Goal: Task Accomplishment & Management: Complete application form

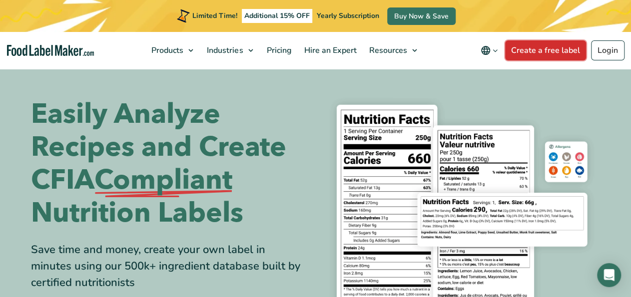
click at [533, 51] on link "Create a free label" at bounding box center [545, 50] width 81 height 20
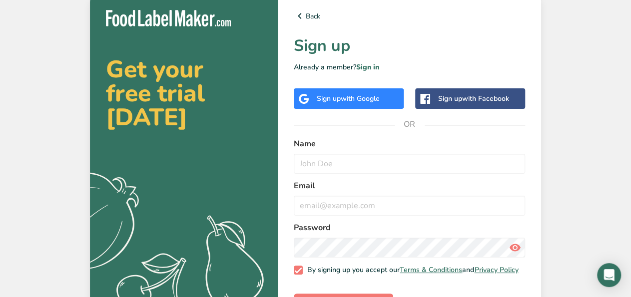
click at [341, 100] on div "Sign up with Google" at bounding box center [348, 98] width 63 height 10
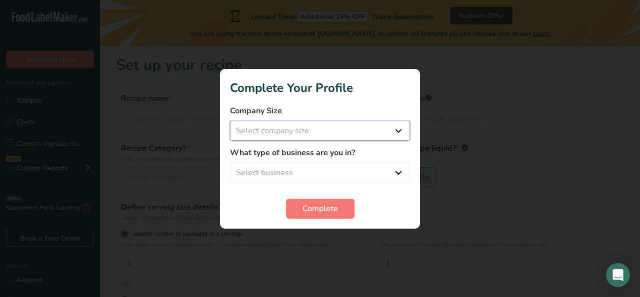
click at [230, 121] on select "Select company size Fewer than 10 Employees 10 to 50 Employees 51 to 500 Employ…" at bounding box center [320, 131] width 180 height 20
select select "1"
click option "Fewer than 10 Employees" at bounding box center [0, 0] width 0 height 0
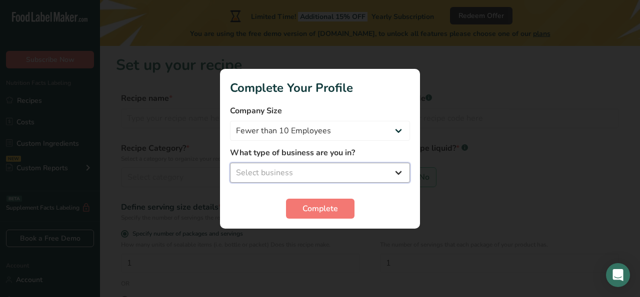
click at [230, 163] on select "Select business Packaged Food Manufacturer Restaurant & Cafe Bakery Meal Plans …" at bounding box center [320, 173] width 180 height 20
select select "8"
click option "Other" at bounding box center [0, 0] width 0 height 0
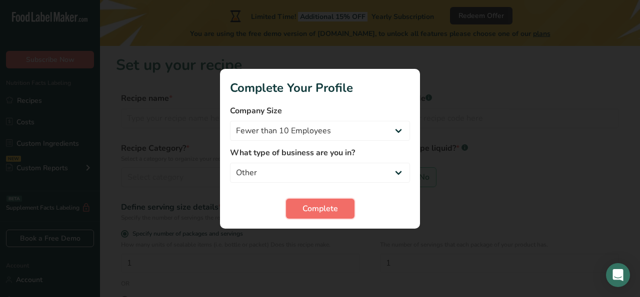
click at [331, 211] on span "Complete" at bounding box center [319, 209] width 35 height 12
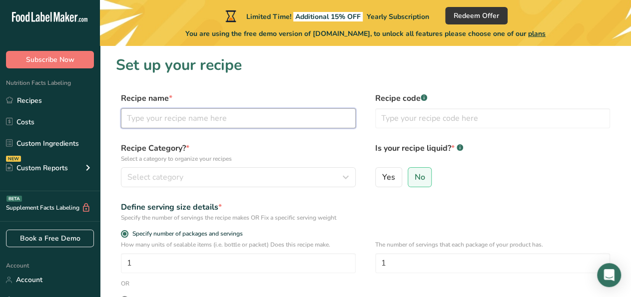
click at [179, 119] on input "text" at bounding box center [238, 118] width 235 height 20
type input "Scotch Bonnet Pepper"
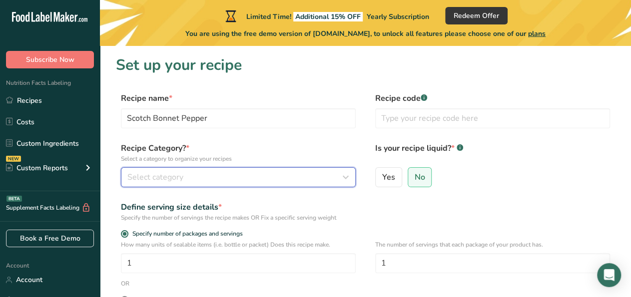
click at [348, 176] on icon "button" at bounding box center [346, 177] width 12 height 18
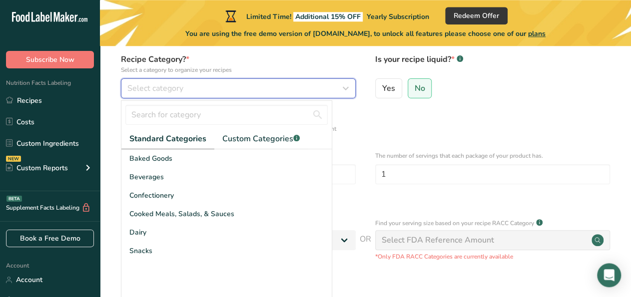
scroll to position [92, 0]
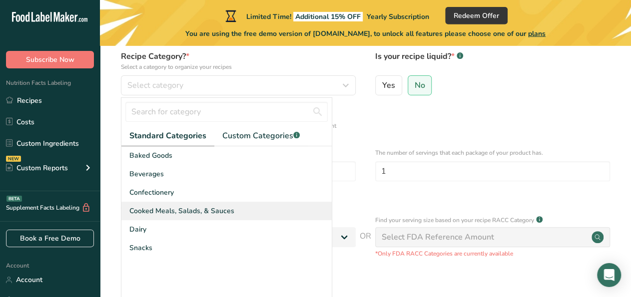
click at [232, 211] on div "Cooked Meals, Salads, & Sauces" at bounding box center [226, 211] width 210 height 18
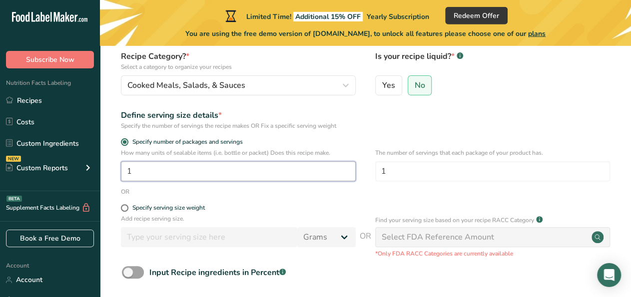
drag, startPoint x: 140, startPoint y: 173, endPoint x: 108, endPoint y: 167, distance: 32.6
click at [121, 167] on input "1" at bounding box center [238, 171] width 235 height 20
type input "8"
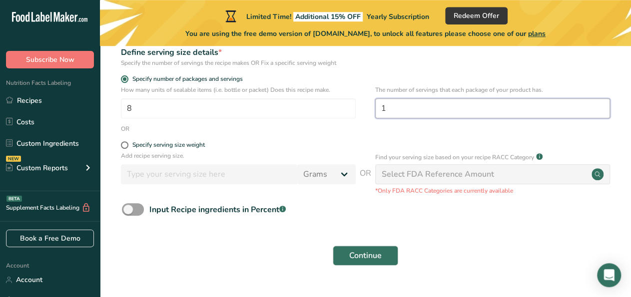
scroll to position [154, 0]
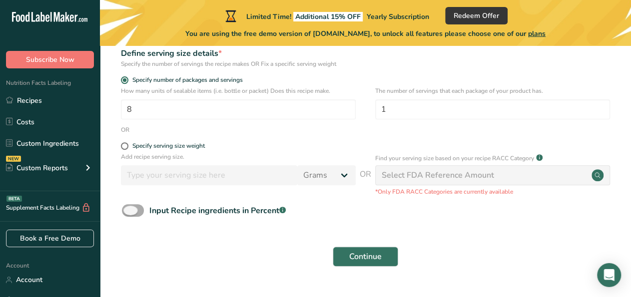
click at [138, 205] on span at bounding box center [133, 210] width 22 height 12
click at [128, 207] on input "Input Recipe ingredients in Percent .a-a{fill:#347362;}.b-a{fill:#fff;}" at bounding box center [125, 210] width 6 height 6
checkbox input "true"
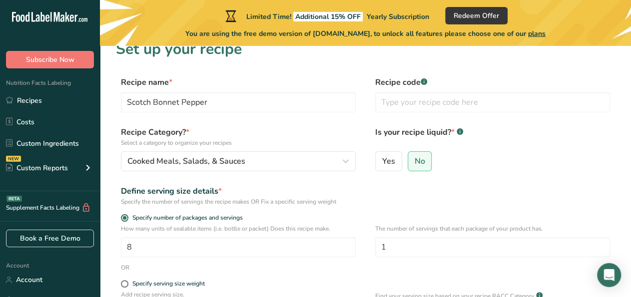
scroll to position [18, 0]
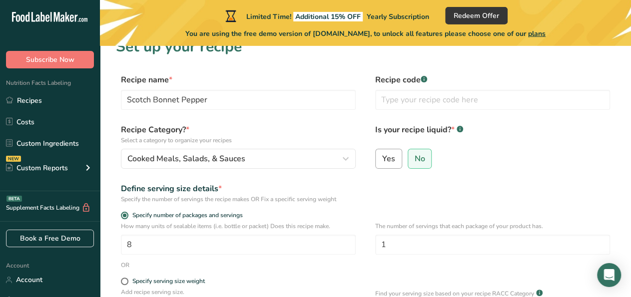
click at [385, 162] on span "Yes" at bounding box center [388, 159] width 13 height 10
click at [382, 162] on input "Yes" at bounding box center [379, 158] width 6 height 6
radio input "true"
radio input "false"
select select "22"
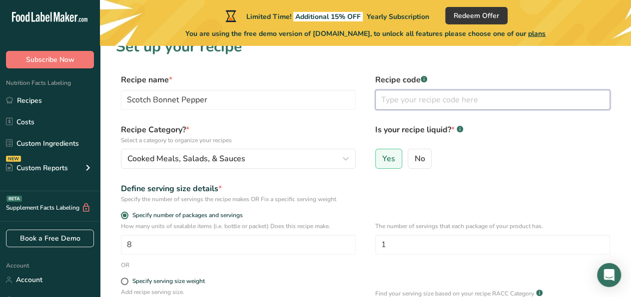
click at [401, 97] on input "text" at bounding box center [492, 100] width 235 height 20
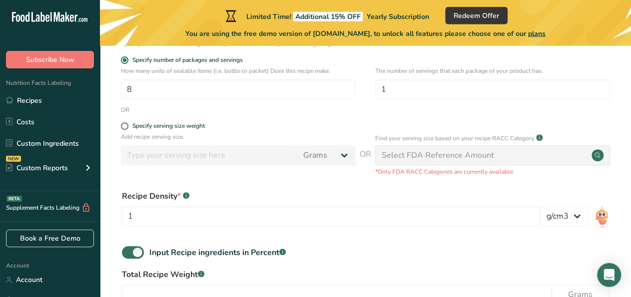
scroll to position [174, 0]
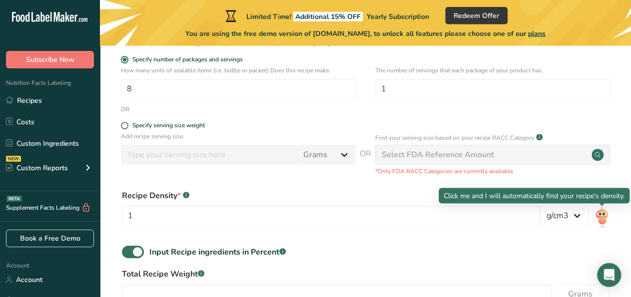
type input "Scotch Bonnet #1"
click at [603, 218] on img at bounding box center [602, 217] width 14 height 22
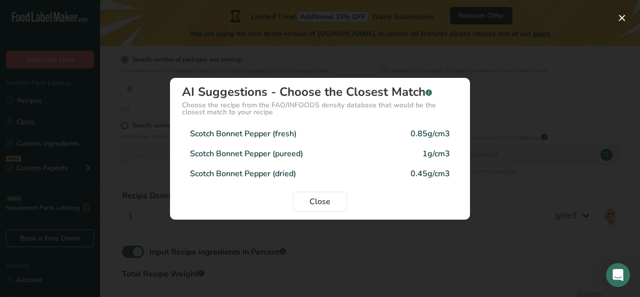
click at [305, 153] on div "Scotch Bonnet Pepper (pureed) 1g/cm3" at bounding box center [320, 154] width 276 height 20
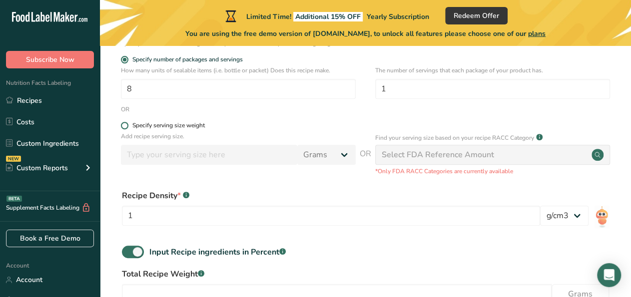
click at [124, 125] on span at bounding box center [124, 125] width 7 height 7
click at [124, 125] on input "Specify serving size weight" at bounding box center [124, 125] width 6 height 6
radio input "true"
radio input "false"
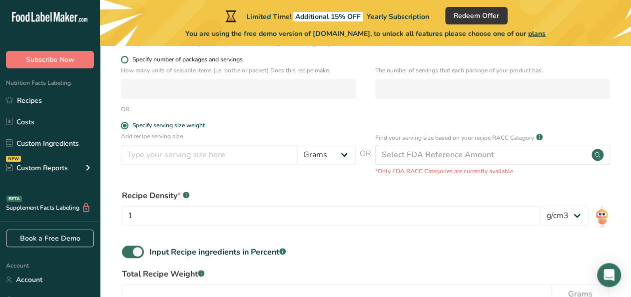
click at [126, 59] on span at bounding box center [124, 59] width 7 height 7
click at [126, 59] on input "Specify number of packages and servings" at bounding box center [124, 59] width 6 height 6
radio input "true"
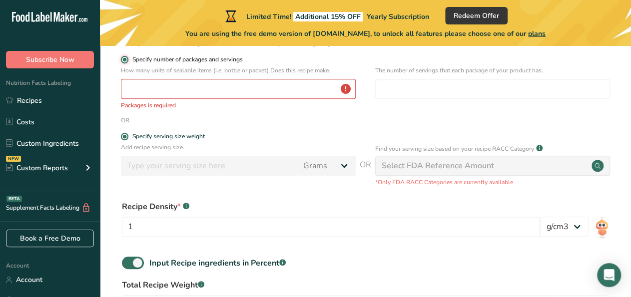
radio input "false"
click at [136, 87] on input "number" at bounding box center [238, 89] width 235 height 20
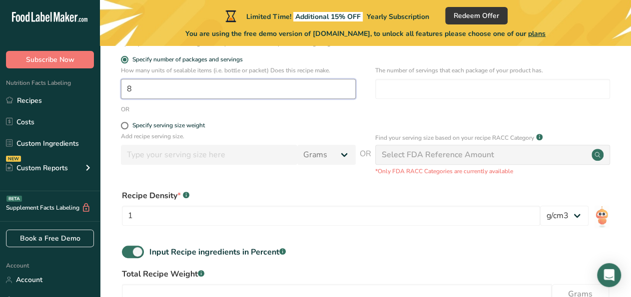
type input "8"
click at [349, 108] on div "OR" at bounding box center [365, 109] width 499 height 9
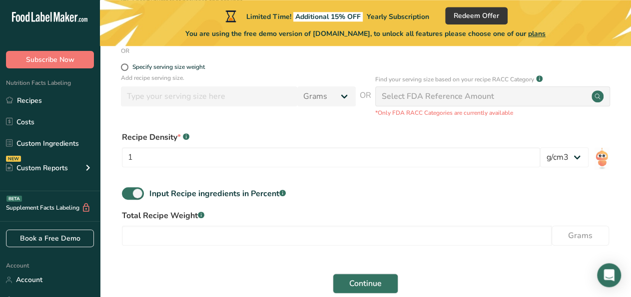
scroll to position [236, 0]
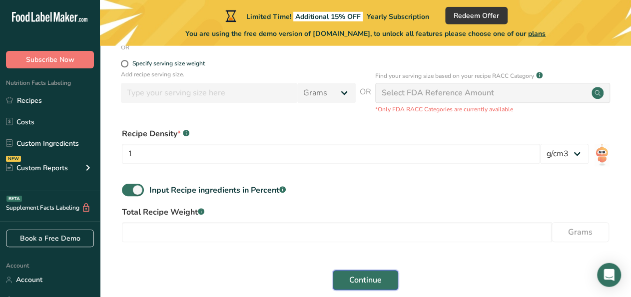
click at [360, 281] on span "Continue" at bounding box center [365, 280] width 32 height 12
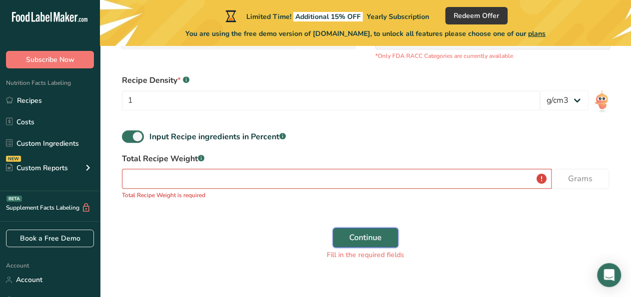
scroll to position [311, 0]
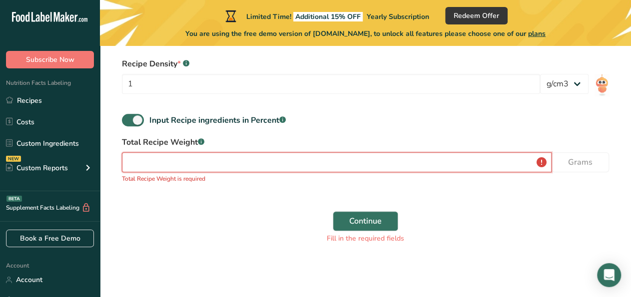
click at [438, 157] on input "number" at bounding box center [337, 162] width 430 height 20
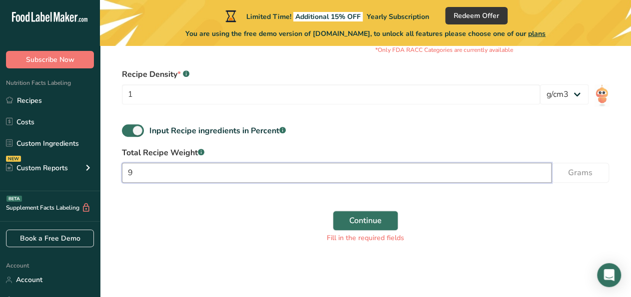
scroll to position [300, 0]
type input "985"
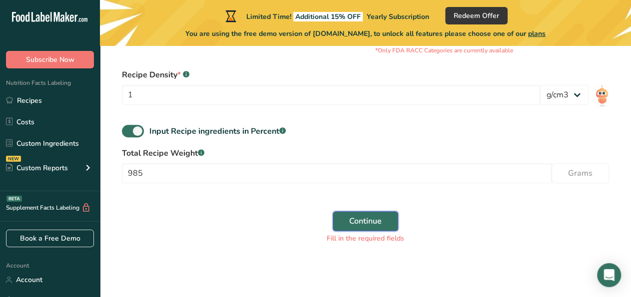
click at [392, 224] on button "Continue" at bounding box center [365, 221] width 65 height 20
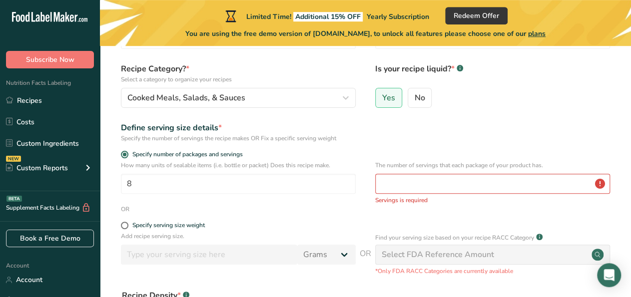
scroll to position [79, 0]
click at [559, 187] on input "number" at bounding box center [492, 184] width 235 height 20
click at [127, 227] on span at bounding box center [124, 225] width 7 height 7
click at [127, 227] on input "Specify serving size weight" at bounding box center [124, 226] width 6 height 6
radio input "true"
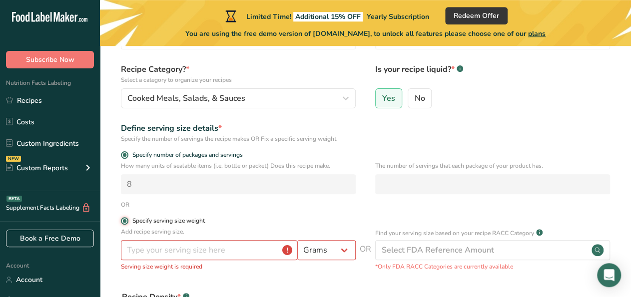
radio input "false"
click at [160, 248] on input "number" at bounding box center [209, 250] width 176 height 20
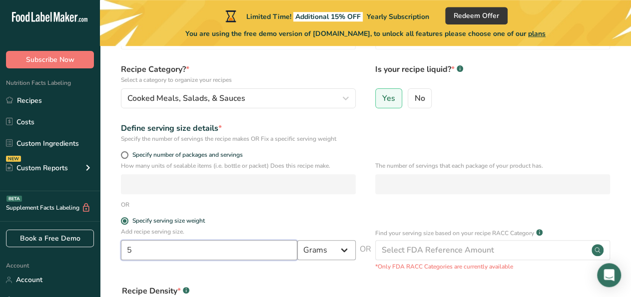
type input "5"
click at [297, 240] on select "Grams kg mg mcg lb oz l mL fl oz tbsp tsp cup qt gallon" at bounding box center [326, 250] width 58 height 20
select select "17"
click option "mL" at bounding box center [0, 0] width 0 height 0
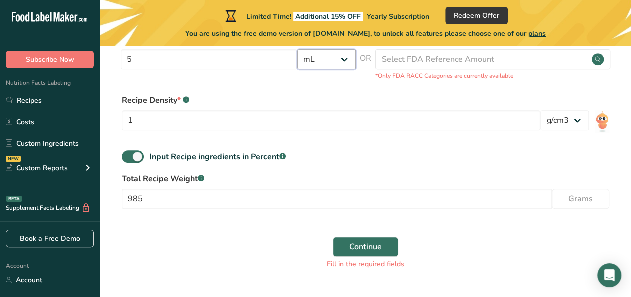
scroll to position [269, 0]
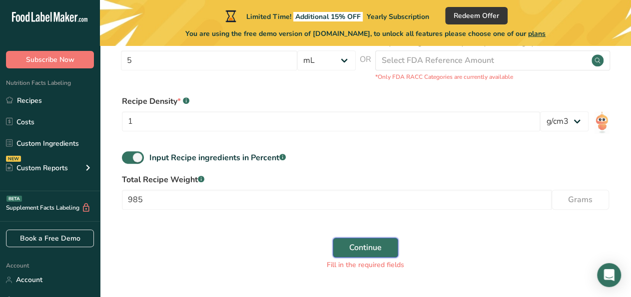
click at [364, 246] on span "Continue" at bounding box center [365, 248] width 32 height 12
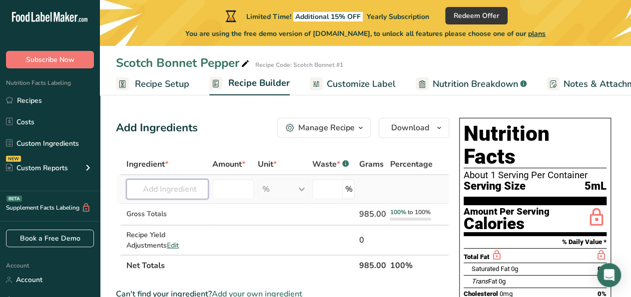
click at [141, 186] on input "text" at bounding box center [167, 189] width 82 height 20
type input "s"
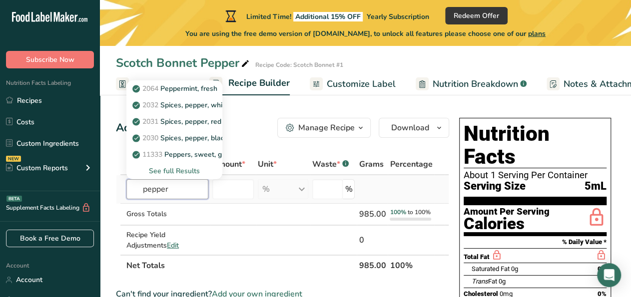
type input "pepper"
click at [189, 171] on div "See full Results" at bounding box center [174, 171] width 80 height 10
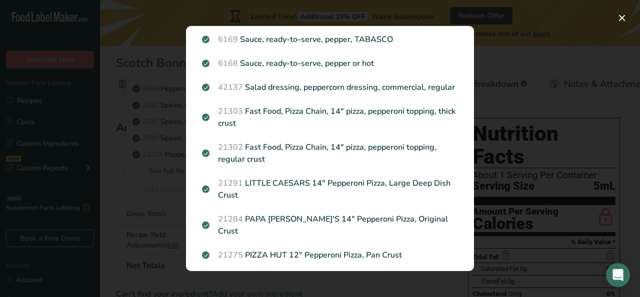
scroll to position [657, 0]
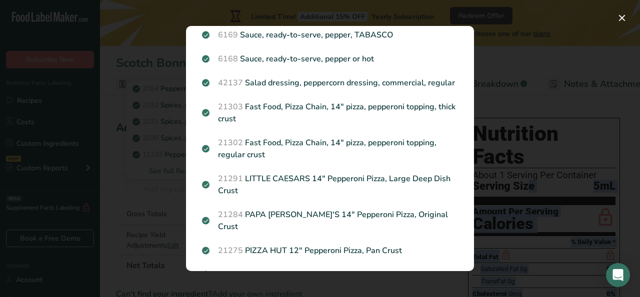
drag, startPoint x: 467, startPoint y: 65, endPoint x: 468, endPoint y: 162, distance: 96.5
click at [468, 162] on div "Search Results 2064 Peppermint, fresh 2032 Spices, pepper, white 2031 Spices, p…" at bounding box center [320, 148] width 640 height 297
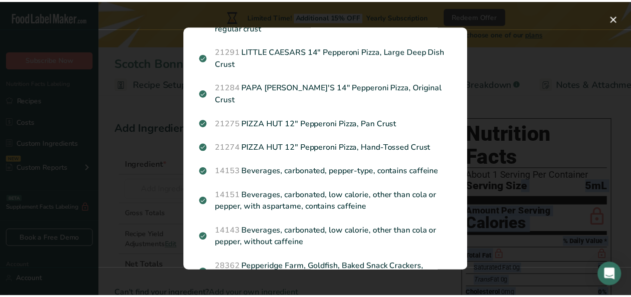
scroll to position [778, 0]
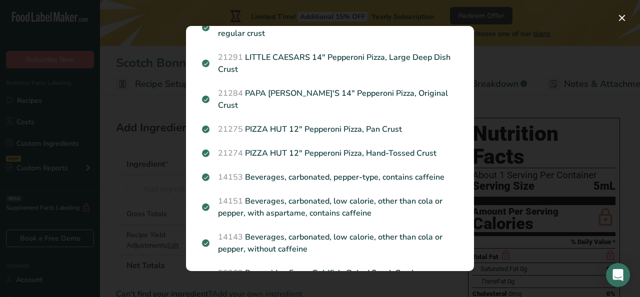
click at [153, 82] on div "Search results modal" at bounding box center [320, 148] width 640 height 297
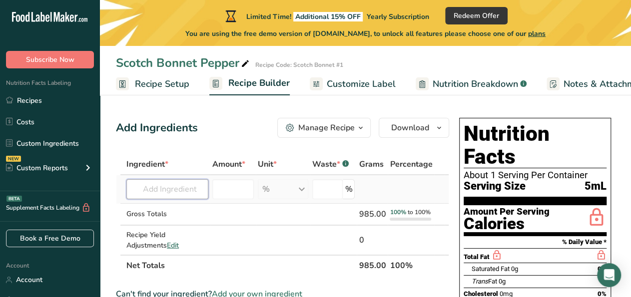
click at [200, 190] on input "text" at bounding box center [167, 189] width 82 height 20
type input "Scotch Bonnet Pepper"
type input "137"
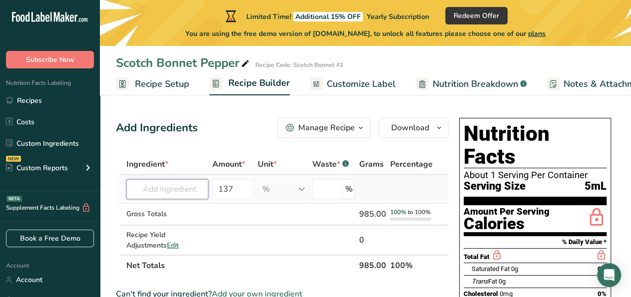
click at [200, 190] on input "text" at bounding box center [167, 189] width 82 height 20
click at [233, 191] on input "137" at bounding box center [232, 189] width 41 height 20
click at [270, 187] on div "% Weight Units g kg mg See more Volume Units l Volume units require a density c…" at bounding box center [283, 189] width 50 height 20
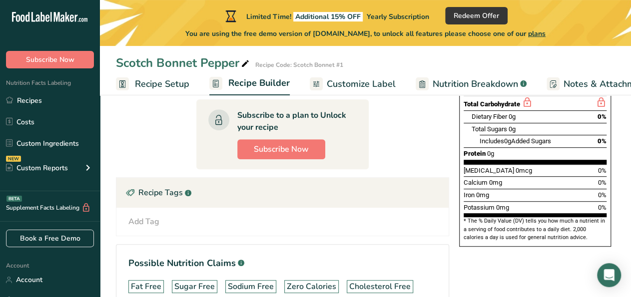
click at [200, 155] on section "Subscribe to a plan to Unlock your recipe Subscribe Now" at bounding box center [282, 134] width 172 height 70
click at [175, 88] on span "Recipe Setup" at bounding box center [162, 83] width 54 height 13
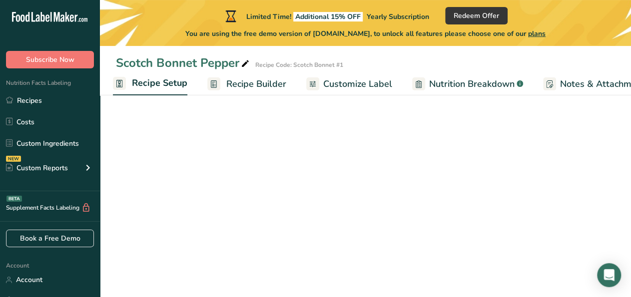
select select "17"
select select "22"
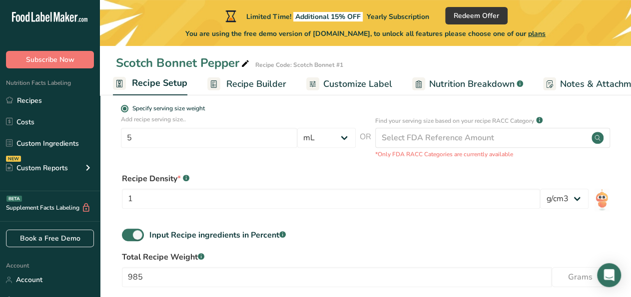
scroll to position [0, 3]
click at [246, 83] on span "Recipe Builder" at bounding box center [256, 83] width 60 height 13
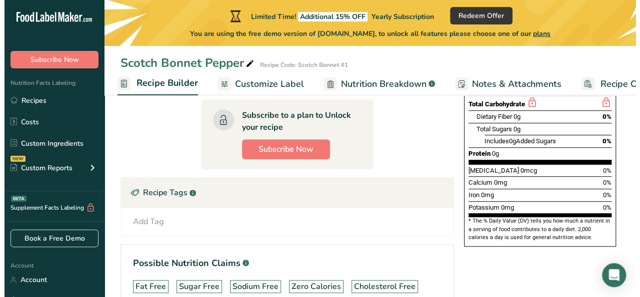
scroll to position [0, 96]
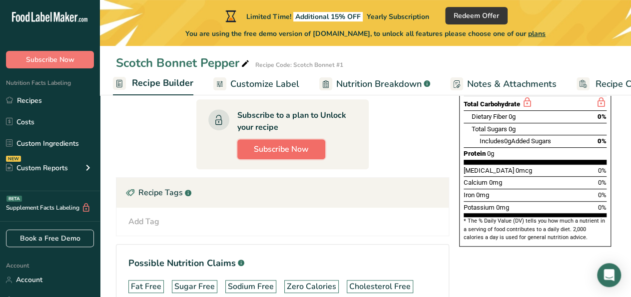
click at [271, 147] on span "Subscribe Now" at bounding box center [281, 149] width 55 height 12
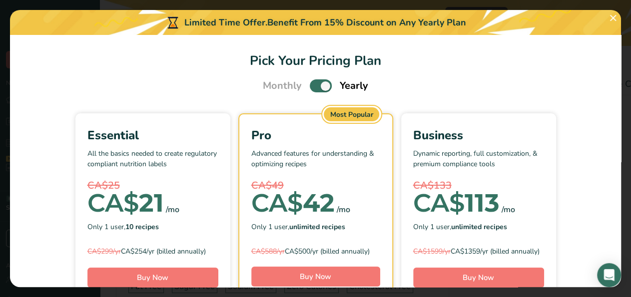
select select "17"
select select "22"
